Goal: Information Seeking & Learning: Learn about a topic

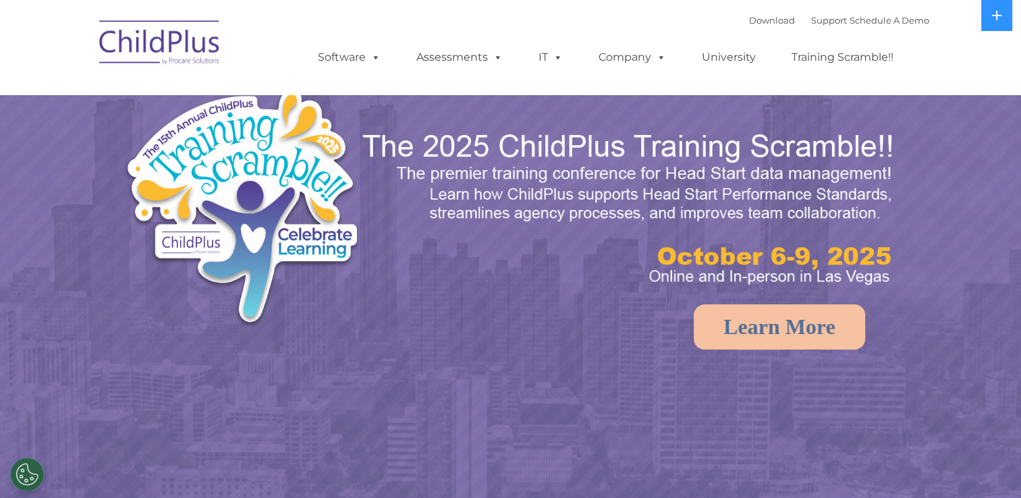
select select "MEDIUM"
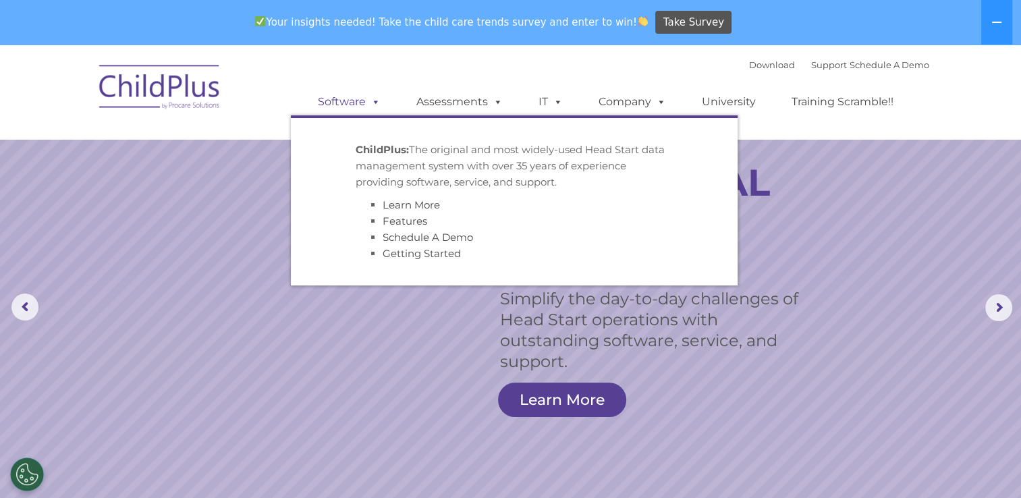
click at [345, 103] on link "Software" at bounding box center [349, 101] width 90 height 27
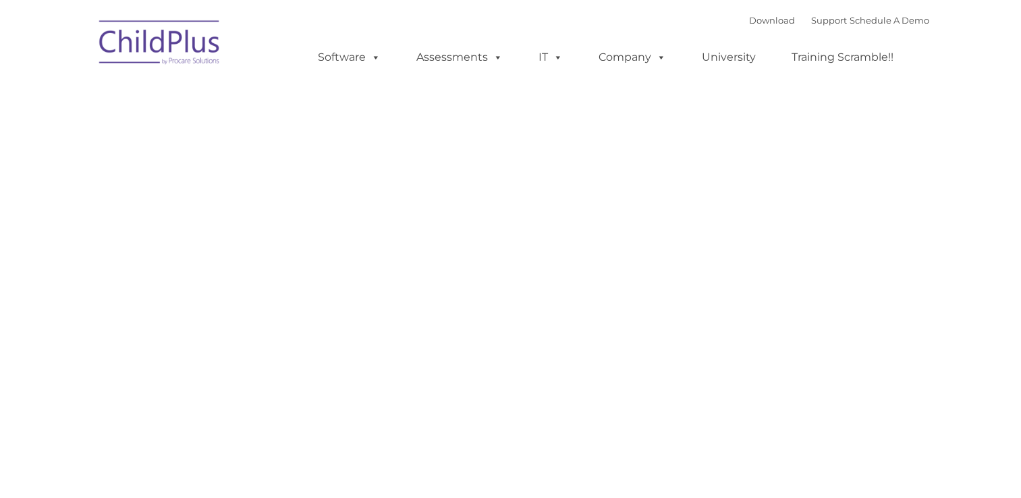
type input ""
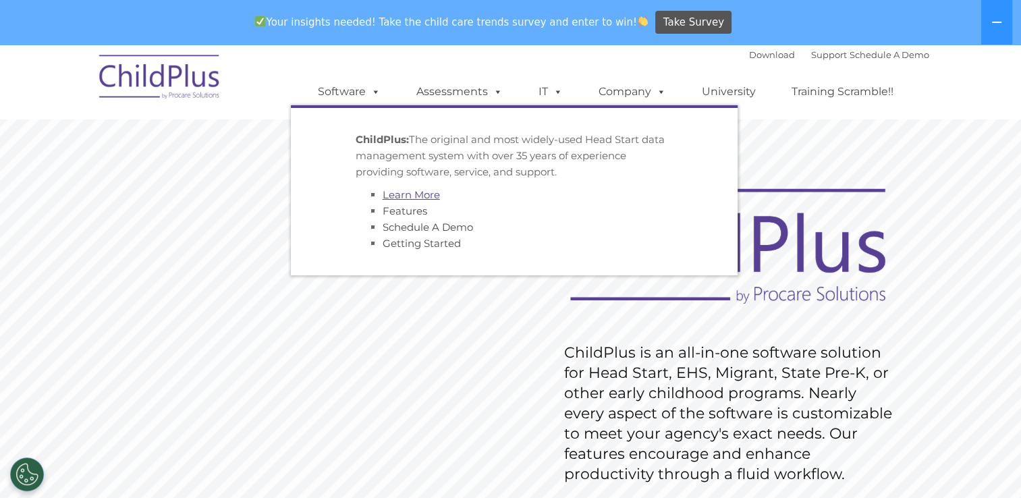
click at [409, 195] on link "Learn More" at bounding box center [410, 194] width 57 height 13
click at [399, 212] on link "Features" at bounding box center [404, 210] width 45 height 13
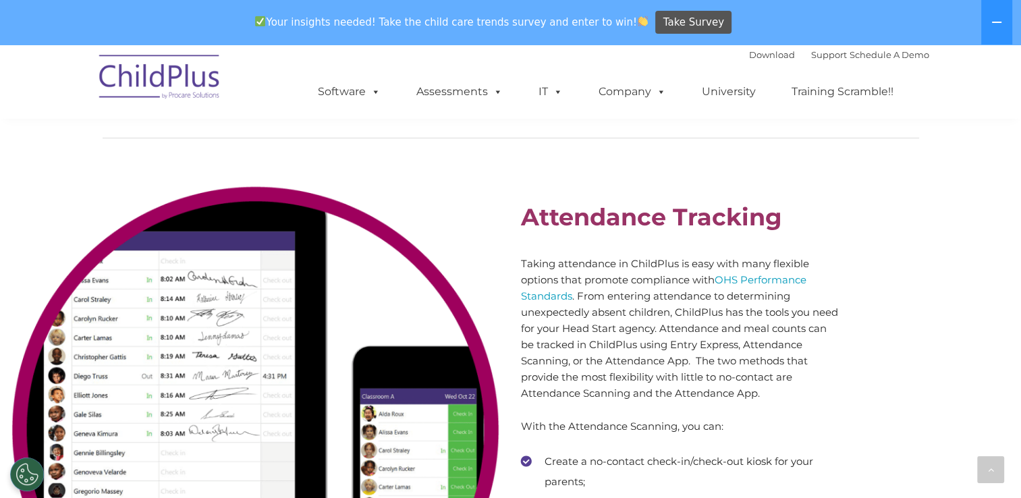
scroll to position [8289, 0]
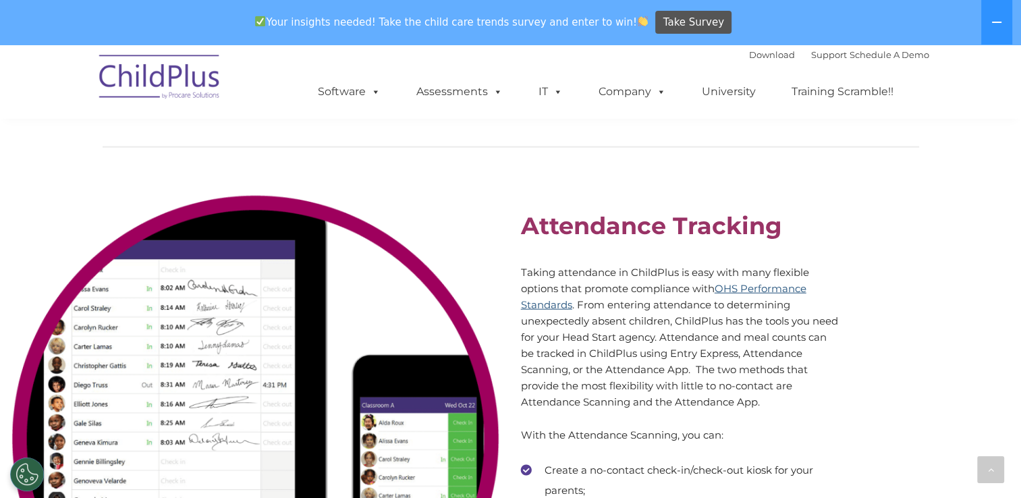
click at [761, 290] on link "OHS Performance Standards" at bounding box center [663, 296] width 285 height 29
